Goal: Task Accomplishment & Management: Complete application form

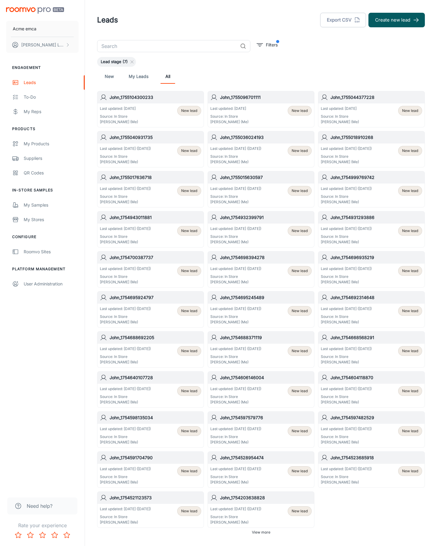
click at [396, 20] on button "Create new lead" at bounding box center [396, 20] width 56 height 15
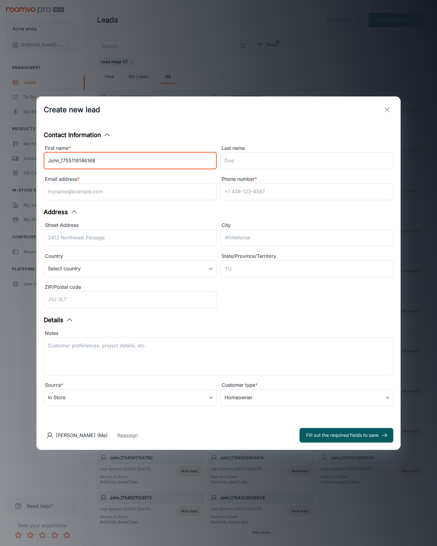
type input "John_1755118146168"
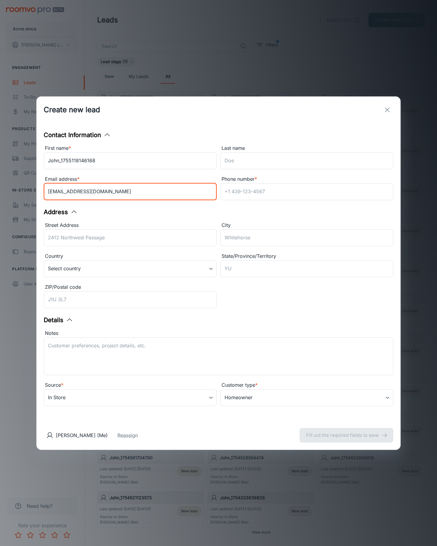
type input "[EMAIL_ADDRESS][DOMAIN_NAME]"
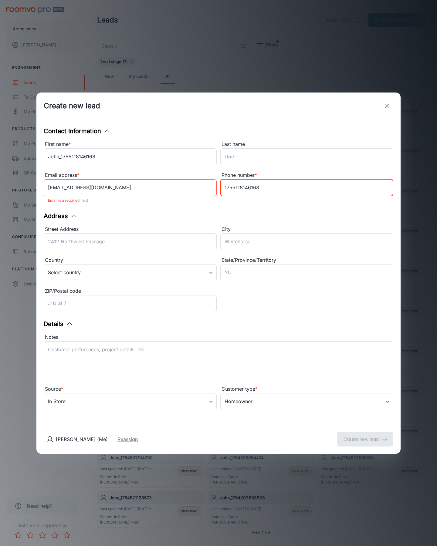
type input "1755118146168"
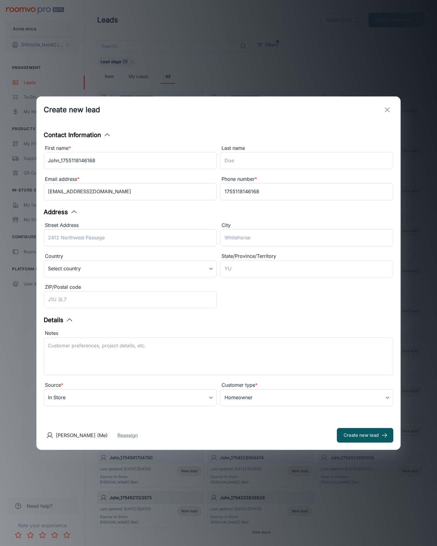
click at [365, 435] on button "Create new lead" at bounding box center [365, 435] width 56 height 15
